Goal: Task Accomplishment & Management: Use online tool/utility

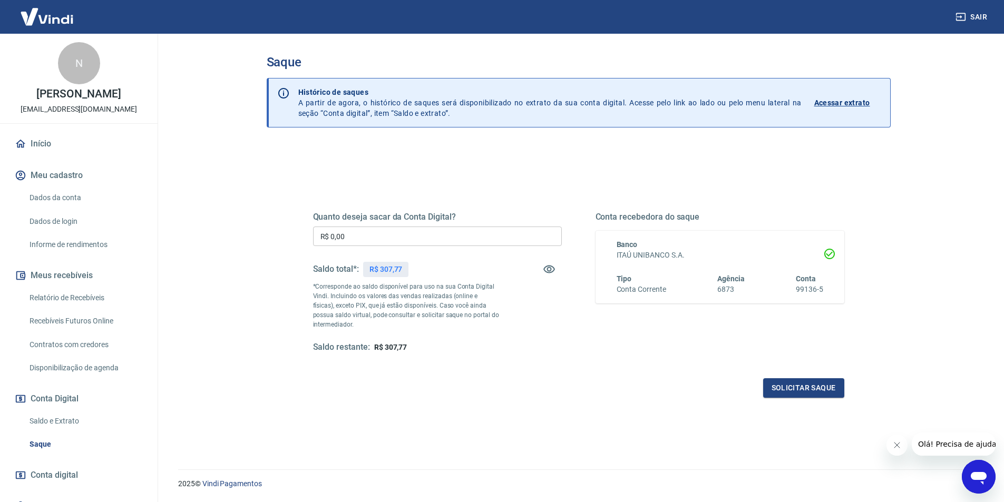
drag, startPoint x: 352, startPoint y: 238, endPoint x: 307, endPoint y: 236, distance: 44.9
click at [307, 236] on div "Quanto deseja sacar da Conta Digital? R$ 0,00 ​ Saldo total*: R$ 307,77 *Corres…" at bounding box center [578, 288] width 557 height 245
type input "R$ 307,77"
click at [777, 391] on button "Solicitar saque" at bounding box center [803, 388] width 81 height 20
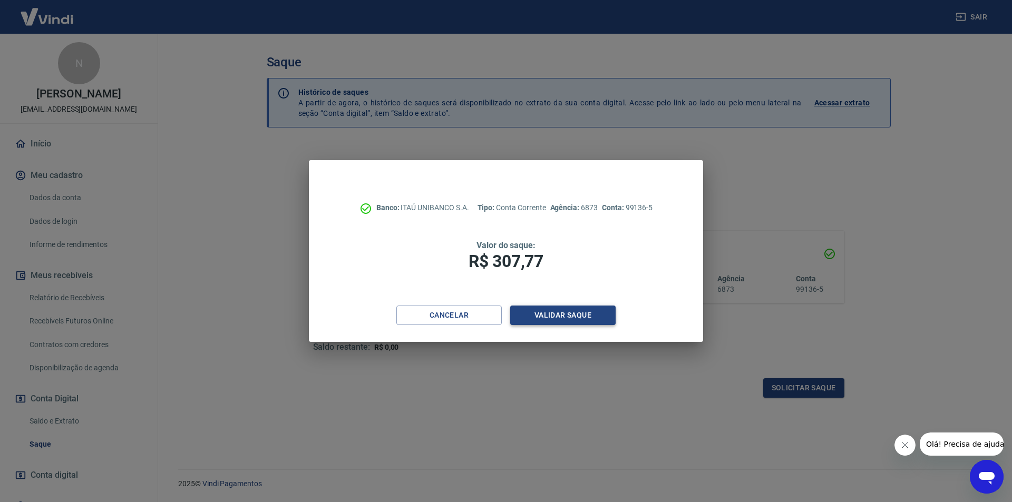
click at [577, 308] on button "Validar saque" at bounding box center [562, 316] width 105 height 20
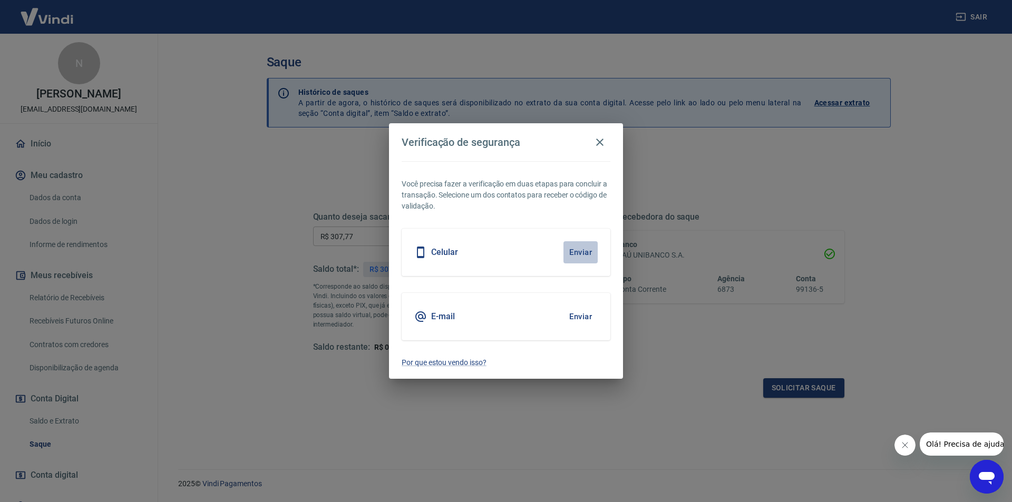
click at [587, 250] on button "Enviar" at bounding box center [580, 252] width 34 height 22
click at [575, 251] on button "Enviar" at bounding box center [580, 252] width 34 height 22
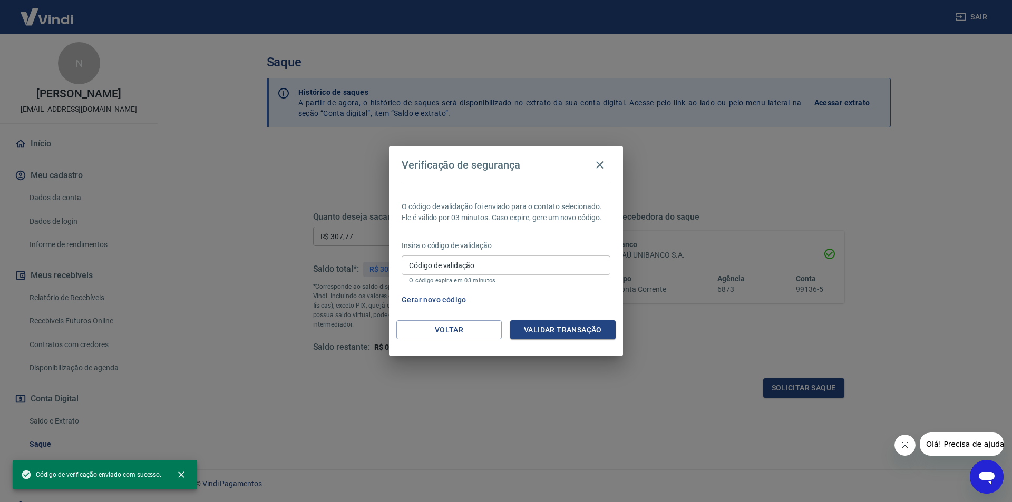
click at [502, 265] on input "Código de validação" at bounding box center [506, 266] width 209 height 20
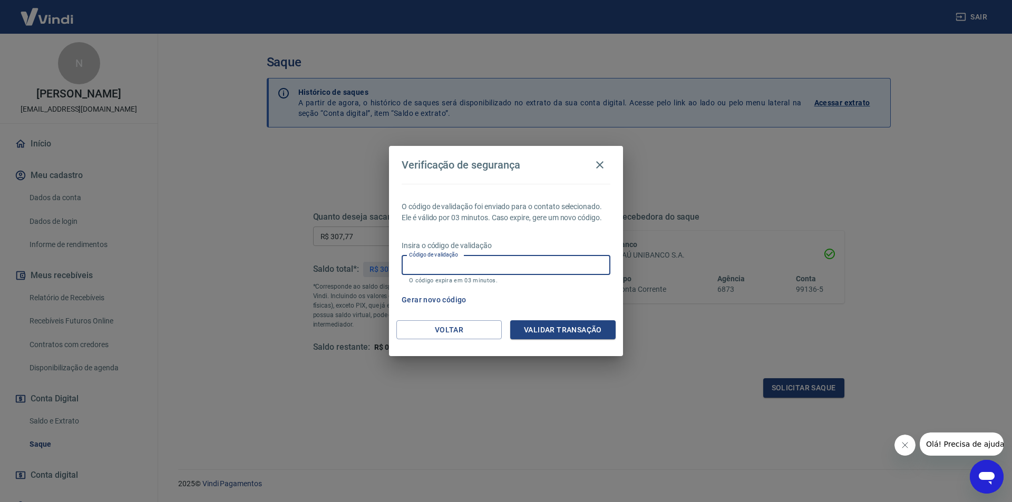
click at [417, 270] on input "Código de validação" at bounding box center [506, 266] width 209 height 20
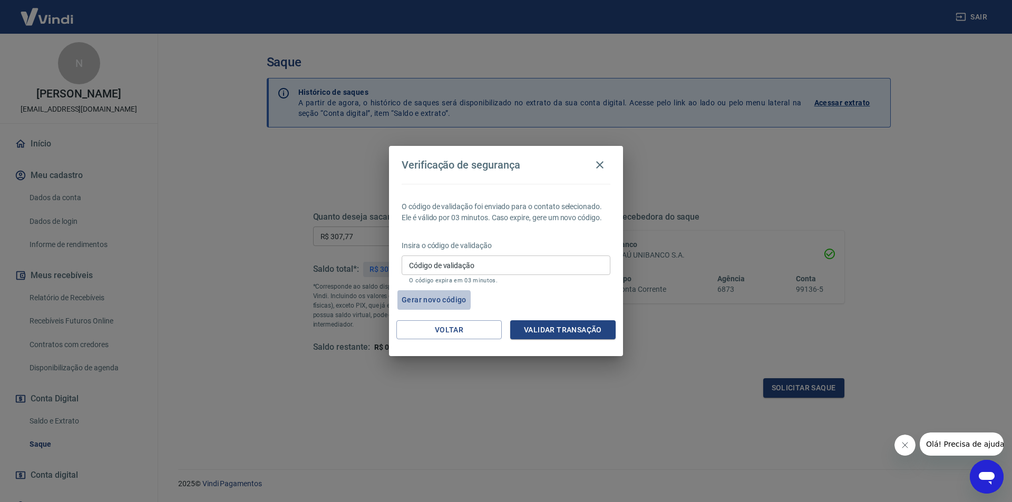
click at [421, 300] on button "Gerar novo código" at bounding box center [433, 300] width 73 height 20
drag, startPoint x: 460, startPoint y: 250, endPoint x: 462, endPoint y: 259, distance: 9.8
click at [461, 254] on div "Insira o código de validação Código de validação Código de validação O código e…" at bounding box center [506, 263] width 209 height 46
click at [463, 262] on input "Código de validação" at bounding box center [506, 266] width 209 height 20
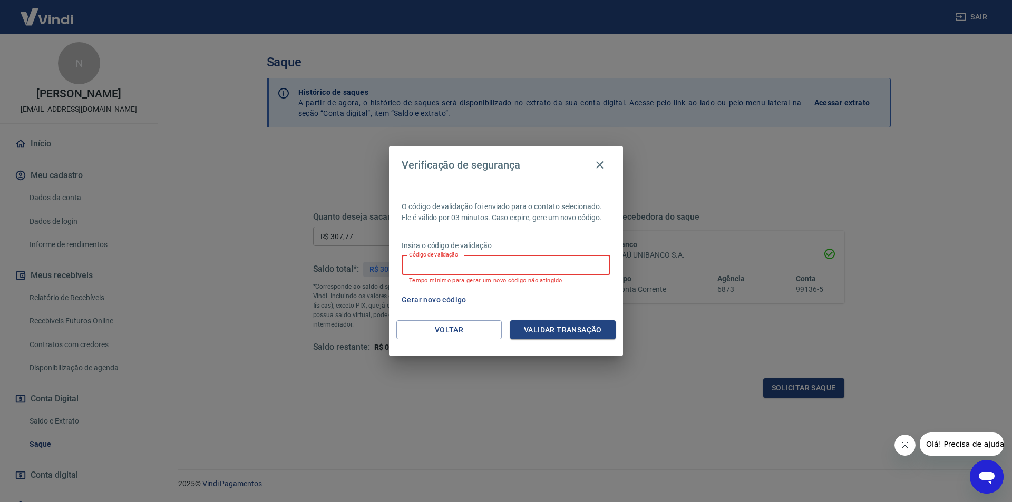
click at [463, 262] on input "Código de validação" at bounding box center [506, 266] width 209 height 20
type input "769918"
click at [578, 326] on button "Validar transação" at bounding box center [562, 330] width 105 height 20
